Goal: Task Accomplishment & Management: Manage account settings

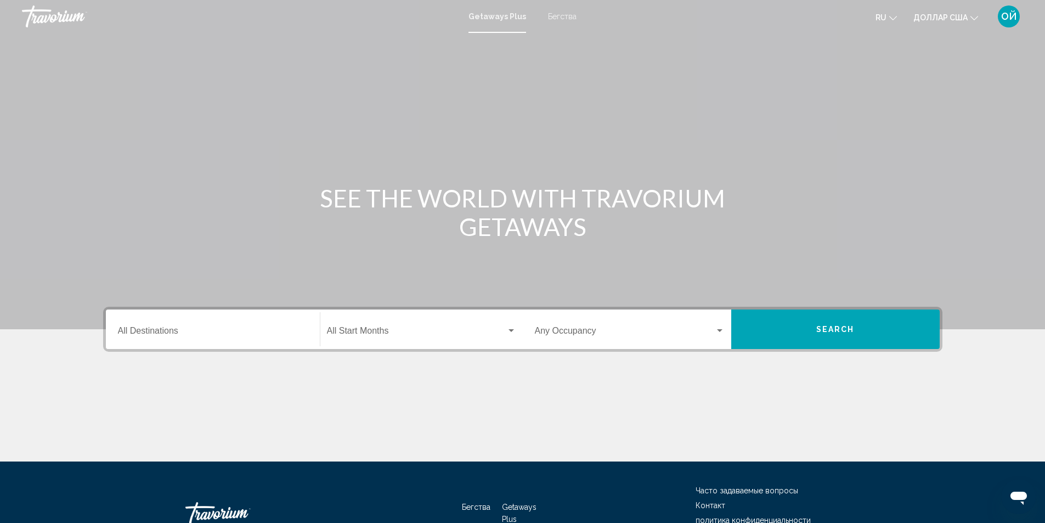
click at [1008, 15] on font "ОЙ" at bounding box center [1009, 16] width 16 height 12
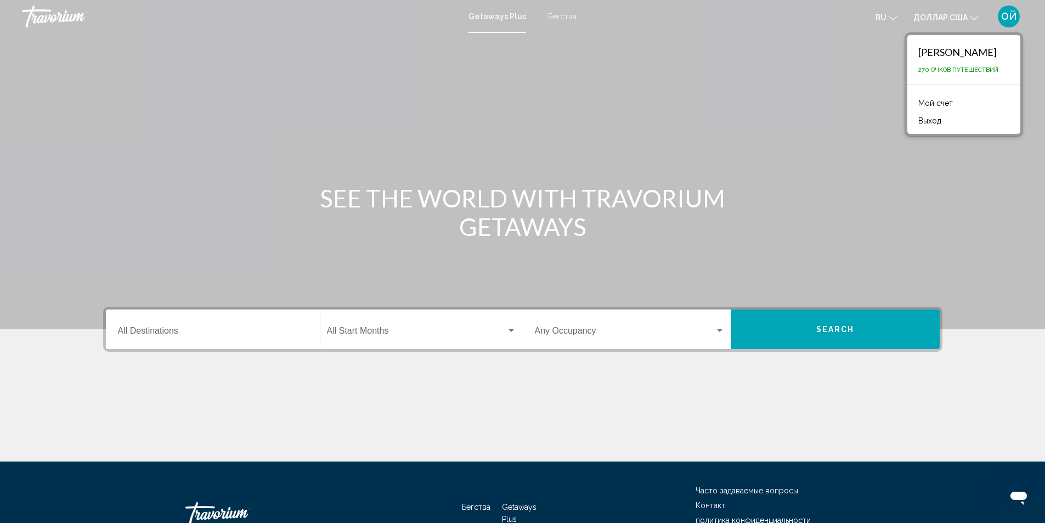
click at [959, 47] on font "Ольга Ермолаева" at bounding box center [957, 52] width 78 height 12
drag, startPoint x: 958, startPoint y: 49, endPoint x: 957, endPoint y: 59, distance: 9.4
click at [957, 54] on font "Ольга Ермолаева" at bounding box center [957, 52] width 78 height 12
click at [923, 99] on font "Мой счет" at bounding box center [935, 103] width 35 height 9
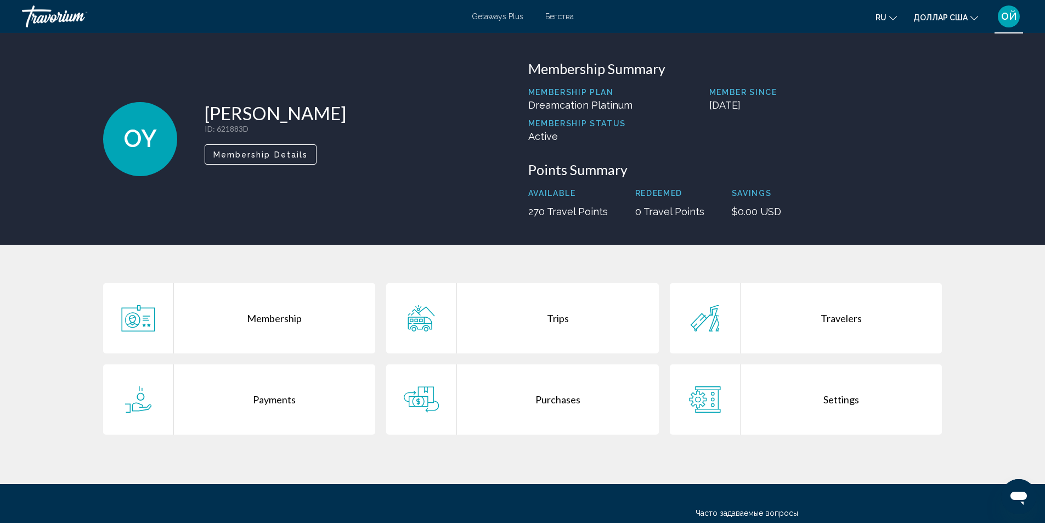
click at [139, 130] on span "OY" at bounding box center [139, 139] width 33 height 29
click at [274, 159] on button "Membership Details" at bounding box center [261, 154] width 112 height 20
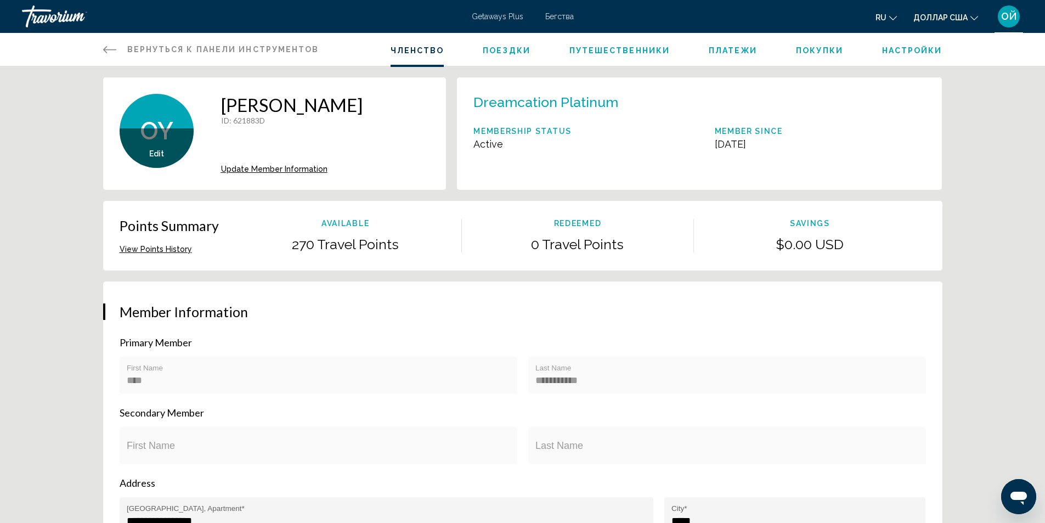
click at [153, 150] on span "Edit" at bounding box center [156, 153] width 15 height 9
click at [154, 154] on span "Edit" at bounding box center [156, 153] width 15 height 9
click at [257, 167] on span "Update Member Information" at bounding box center [274, 169] width 106 height 9
click at [152, 152] on span "Edit" at bounding box center [156, 153] width 15 height 9
click at [161, 151] on span "Edit" at bounding box center [156, 153] width 15 height 9
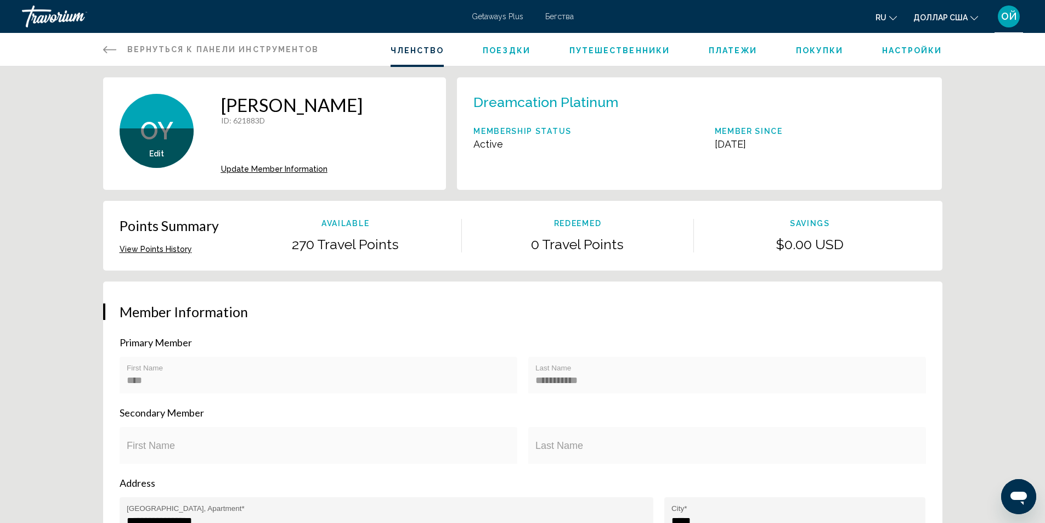
click at [255, 167] on span "Update Member Information" at bounding box center [274, 169] width 106 height 9
click at [161, 149] on span "Edit" at bounding box center [156, 153] width 15 height 9
click at [158, 140] on div "Edit" at bounding box center [157, 148] width 74 height 40
click at [157, 155] on span "Edit" at bounding box center [156, 153] width 15 height 9
click at [152, 150] on span "Edit" at bounding box center [156, 153] width 15 height 9
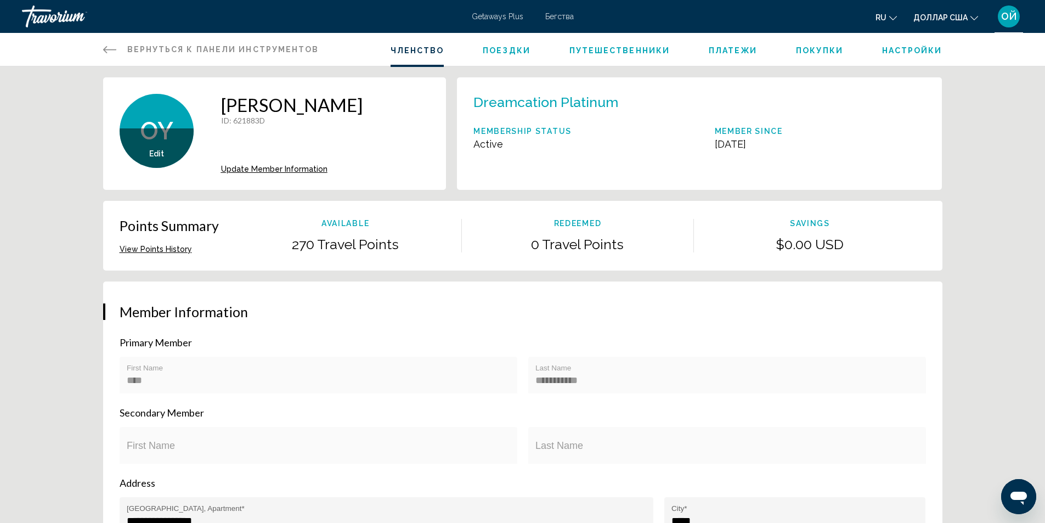
click at [926, 48] on font "Настройки" at bounding box center [912, 50] width 60 height 9
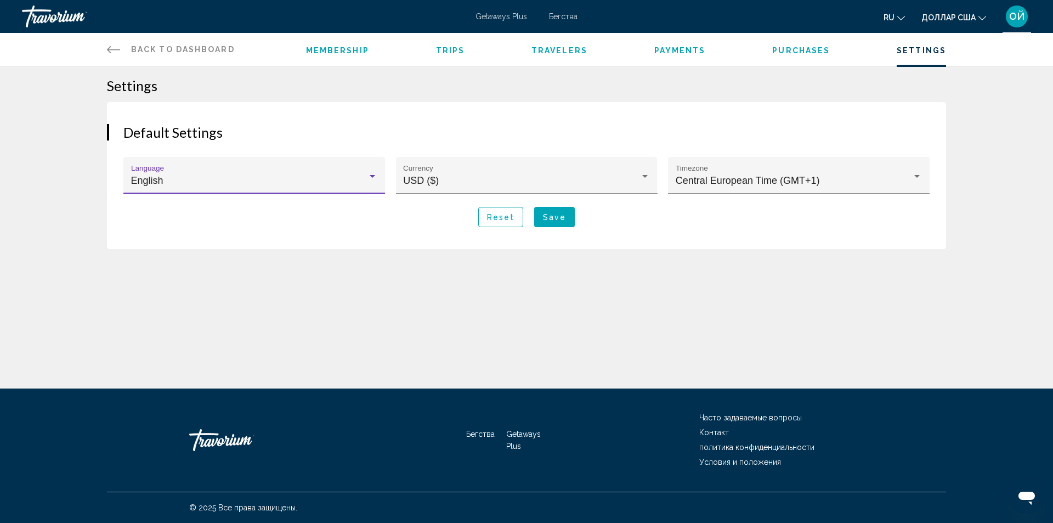
click at [322, 179] on div "English" at bounding box center [249, 180] width 237 height 11
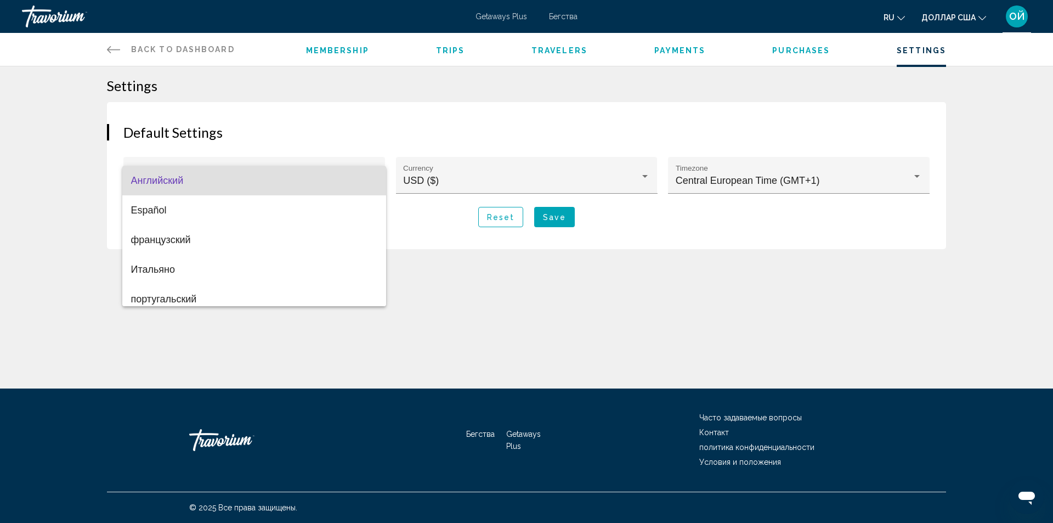
click at [322, 179] on span "Английский" at bounding box center [254, 181] width 247 height 30
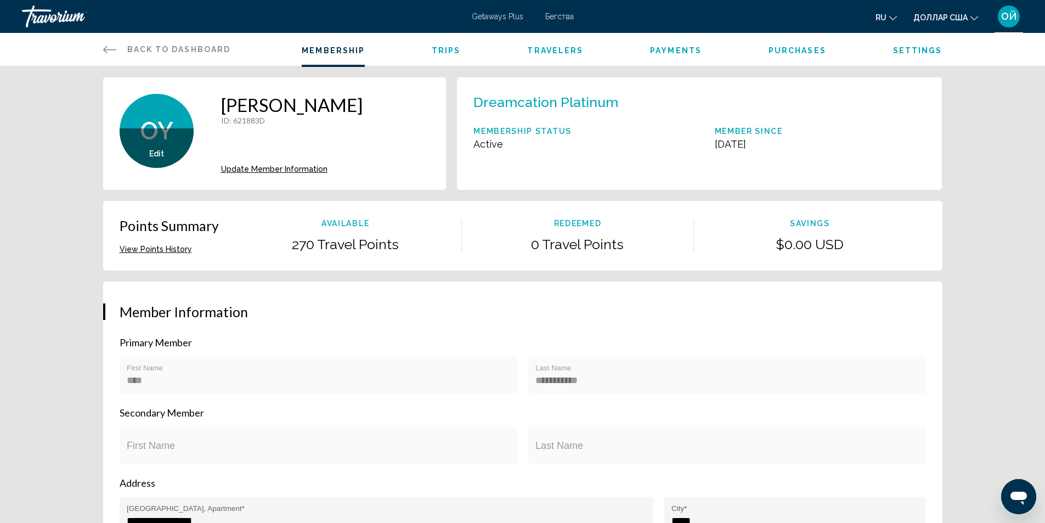
click at [155, 153] on span "Edit" at bounding box center [156, 153] width 15 height 9
